Goal: Book appointment/travel/reservation

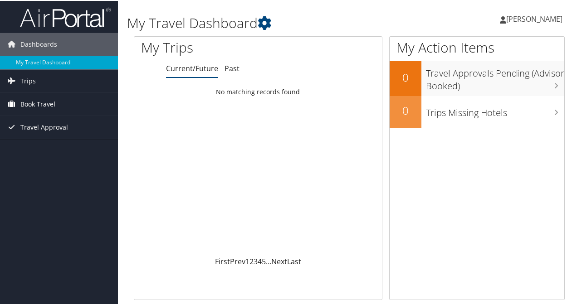
click at [57, 98] on link "Book Travel" at bounding box center [59, 103] width 118 height 23
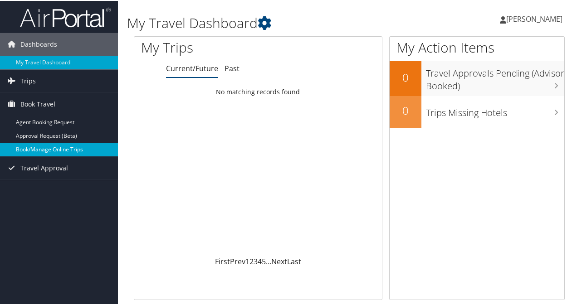
click at [39, 145] on link "Book/Manage Online Trips" at bounding box center [59, 149] width 118 height 14
